Goal: Information Seeking & Learning: Learn about a topic

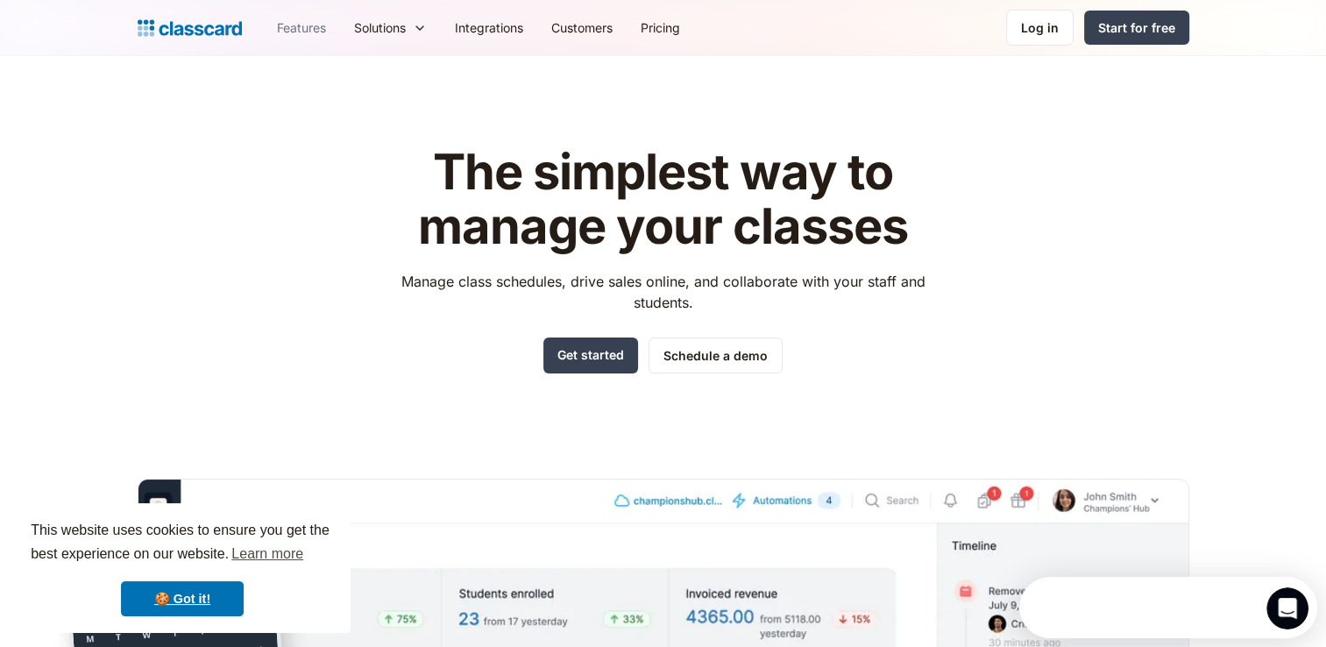
click at [308, 28] on link "Features" at bounding box center [301, 27] width 77 height 39
